Goal: Find contact information: Find contact information

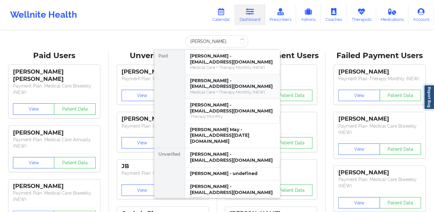
type input "[PERSON_NAME]"
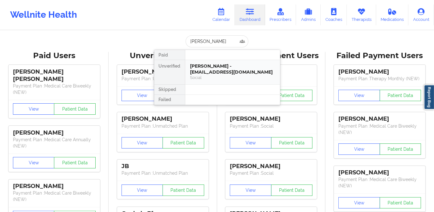
click at [214, 61] on div "[PERSON_NAME] - [EMAIL_ADDRESS][DOMAIN_NAME] Social" at bounding box center [232, 72] width 95 height 24
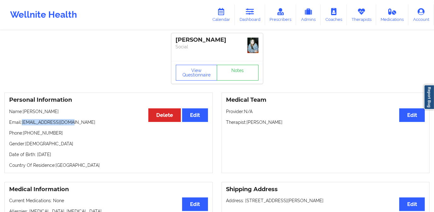
drag, startPoint x: 71, startPoint y: 121, endPoint x: 24, endPoint y: 125, distance: 47.1
click at [24, 125] on p "Email: [EMAIL_ADDRESS][DOMAIN_NAME]" at bounding box center [108, 122] width 199 height 6
copy p "[EMAIL_ADDRESS][DOMAIN_NAME]"
click at [250, 19] on link "Dashboard" at bounding box center [250, 14] width 30 height 21
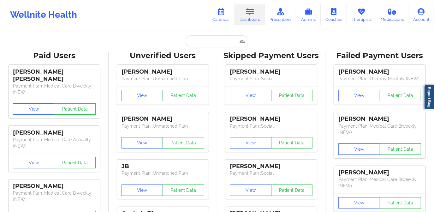
click at [220, 40] on input "text" at bounding box center [216, 41] width 62 height 12
paste input "CHYNAH"
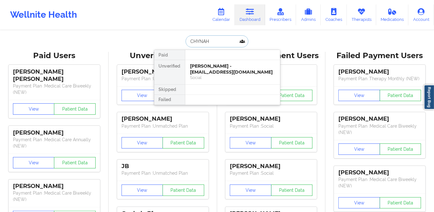
paste input "[PERSON_NAME]"
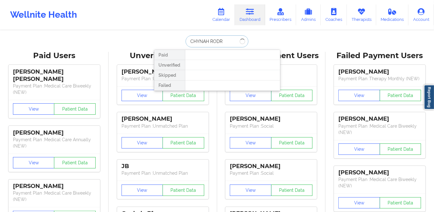
type input "[PERSON_NAME]"
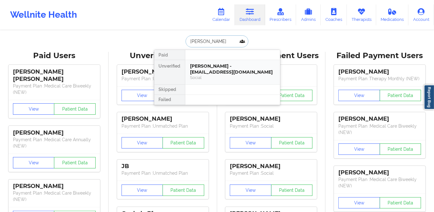
click at [220, 69] on div "[PERSON_NAME] - [EMAIL_ADDRESS][DOMAIN_NAME]" at bounding box center [232, 69] width 84 height 12
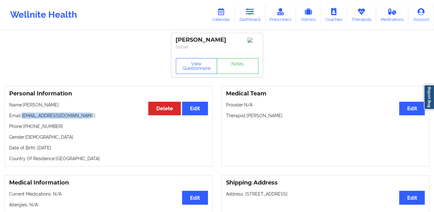
drag, startPoint x: 22, startPoint y: 121, endPoint x: 86, endPoint y: 123, distance: 63.7
click at [86, 119] on p "Email: [EMAIL_ADDRESS][DOMAIN_NAME]" at bounding box center [108, 115] width 199 height 6
copy p "[EMAIL_ADDRESS][DOMAIN_NAME]"
click at [251, 20] on link "Dashboard" at bounding box center [250, 14] width 30 height 21
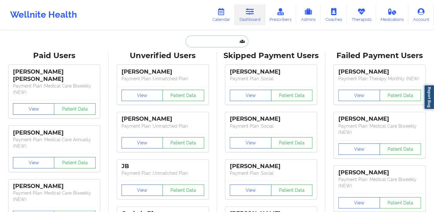
click at [207, 40] on input "text" at bounding box center [216, 41] width 62 height 12
paste input "AMNAH"
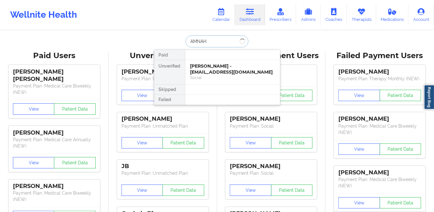
paste input "[PERSON_NAME]"
type input "[PERSON_NAME]"
click at [230, 77] on div "Digital Practice Member (In-Network)" at bounding box center [232, 77] width 84 height 5
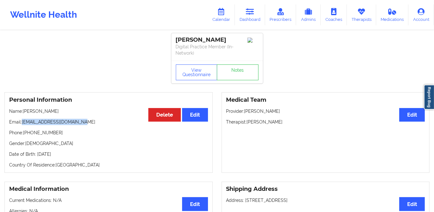
drag, startPoint x: 22, startPoint y: 123, endPoint x: 93, endPoint y: 121, distance: 71.6
click at [93, 121] on p "Email: [EMAIL_ADDRESS][DOMAIN_NAME]" at bounding box center [108, 122] width 199 height 6
copy p "[EMAIL_ADDRESS][DOMAIN_NAME]"
click at [247, 12] on icon at bounding box center [250, 11] width 8 height 7
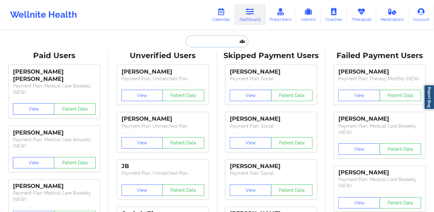
click at [223, 46] on input "text" at bounding box center [216, 41] width 62 height 12
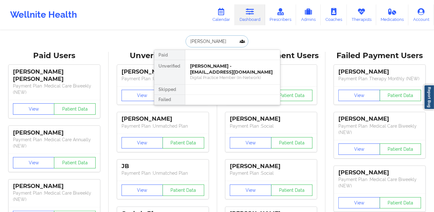
type input "[PERSON_NAME]"
click at [212, 68] on div "[PERSON_NAME] - [EMAIL_ADDRESS][DOMAIN_NAME]" at bounding box center [232, 69] width 84 height 12
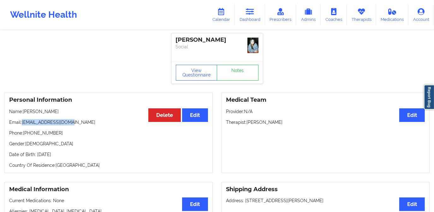
drag, startPoint x: 23, startPoint y: 122, endPoint x: 78, endPoint y: 123, distance: 54.3
click at [78, 123] on p "Email: [EMAIL_ADDRESS][DOMAIN_NAME]" at bounding box center [108, 122] width 199 height 6
copy p "[EMAIL_ADDRESS][DOMAIN_NAME]"
click at [255, 20] on link "Dashboard" at bounding box center [250, 14] width 30 height 21
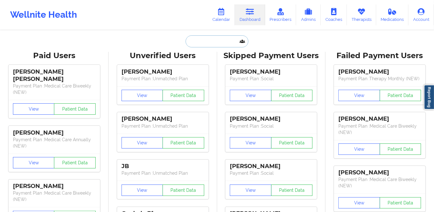
click at [208, 41] on input "text" at bounding box center [216, 41] width 62 height 12
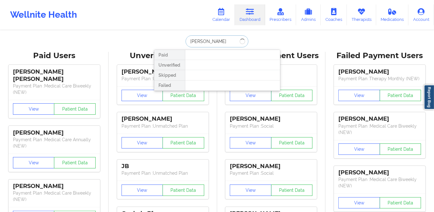
type input "[PERSON_NAME]"
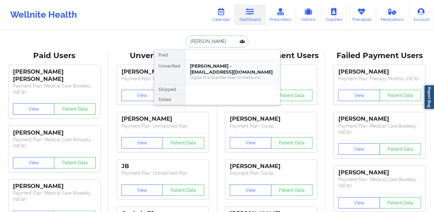
click at [230, 65] on div "[PERSON_NAME] - [EMAIL_ADDRESS][DOMAIN_NAME]" at bounding box center [232, 69] width 84 height 12
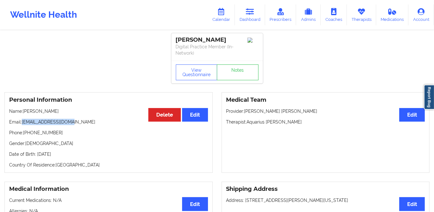
drag, startPoint x: 22, startPoint y: 122, endPoint x: 73, endPoint y: 122, distance: 51.7
click at [73, 122] on p "Email: [EMAIL_ADDRESS][DOMAIN_NAME]" at bounding box center [108, 122] width 199 height 6
copy p "[EMAIL_ADDRESS][DOMAIN_NAME]"
click at [246, 12] on link "Dashboard" at bounding box center [250, 14] width 30 height 21
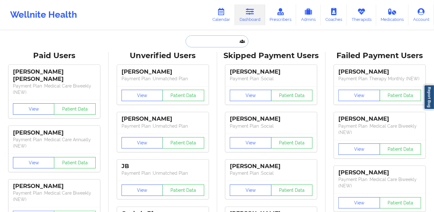
click at [209, 39] on input "text" at bounding box center [216, 41] width 62 height 12
paste input "NASTAZIA"
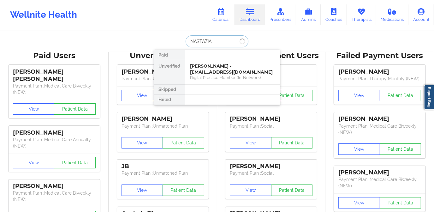
click at [190, 42] on input "NASTAZIA" at bounding box center [216, 41] width 62 height 12
type input "NASTAZIA"
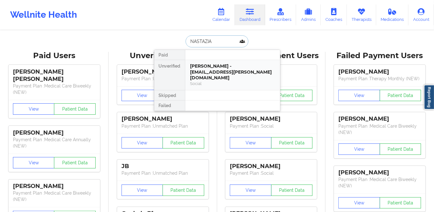
click at [218, 65] on div "[PERSON_NAME] - [EMAIL_ADDRESS][PERSON_NAME][DOMAIN_NAME]" at bounding box center [232, 72] width 84 height 18
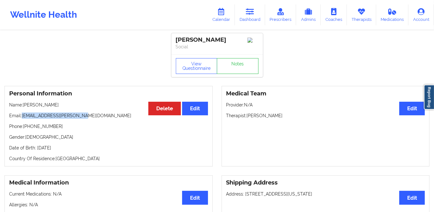
drag, startPoint x: 23, startPoint y: 118, endPoint x: 77, endPoint y: 118, distance: 54.5
click at [77, 118] on p "Email: [EMAIL_ADDRESS][PERSON_NAME][DOMAIN_NAME]" at bounding box center [108, 115] width 199 height 6
copy p "[EMAIL_ADDRESS][PERSON_NAME][DOMAIN_NAME]"
